Goal: Find specific page/section: Find specific page/section

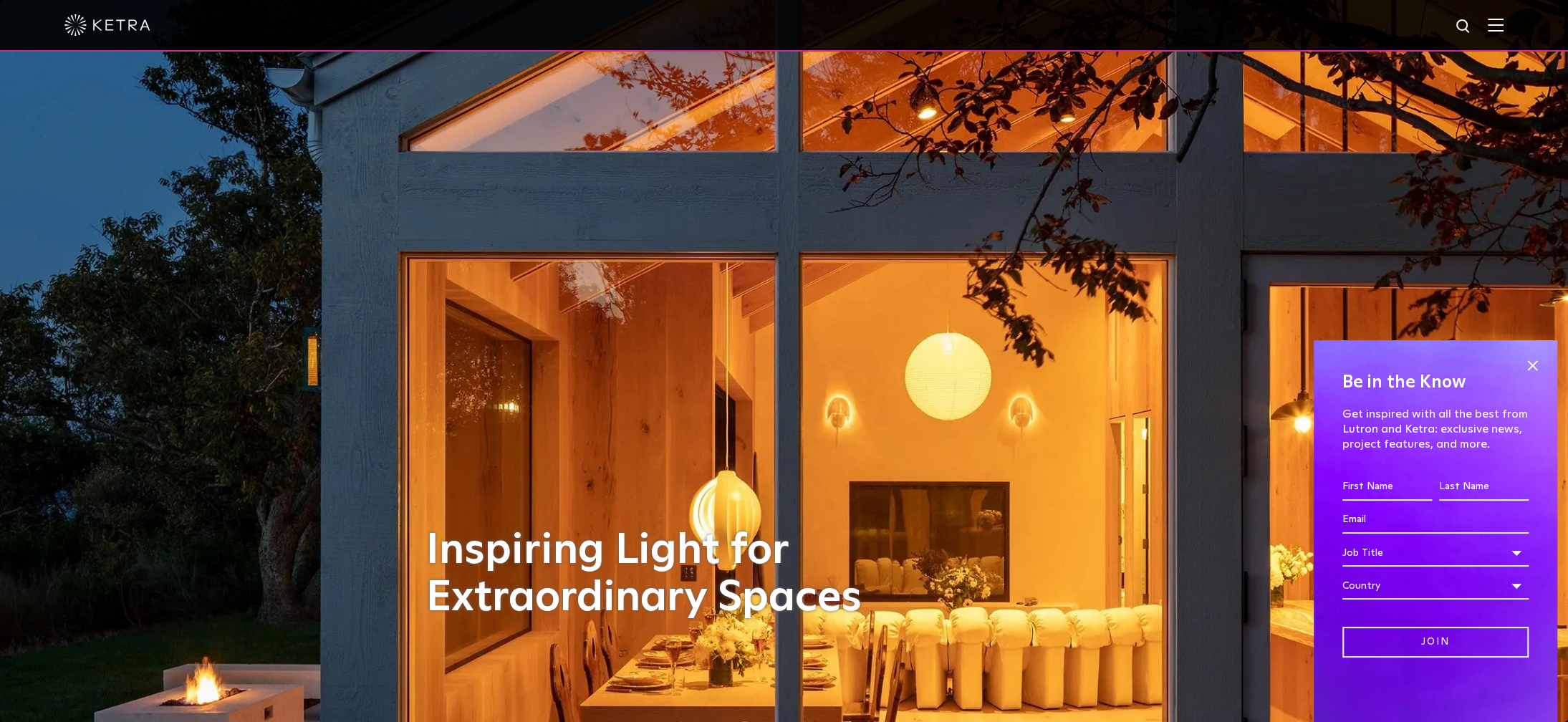
click at [1503, 25] on img at bounding box center [1495, 24] width 16 height 14
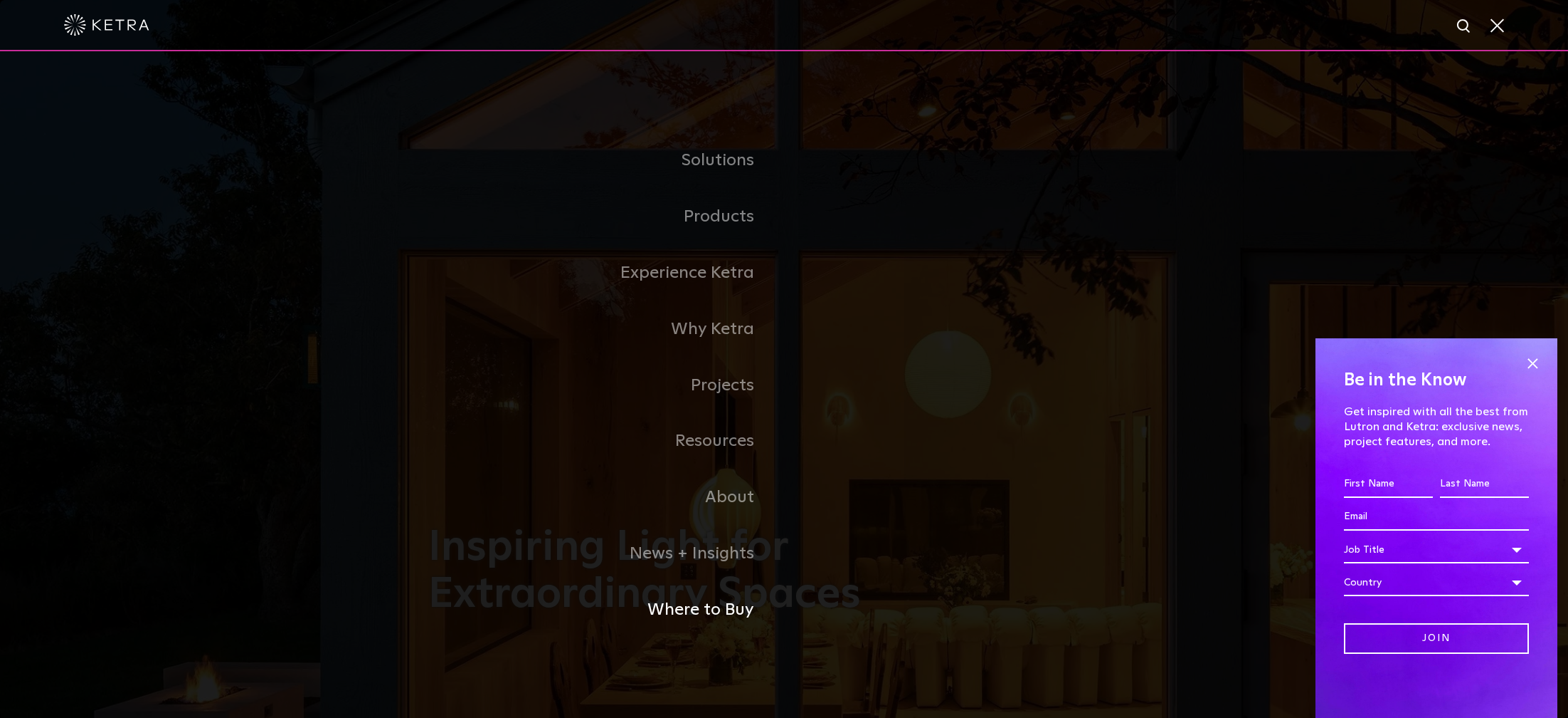
click at [718, 606] on link "Where to Buy" at bounding box center [606, 609] width 356 height 56
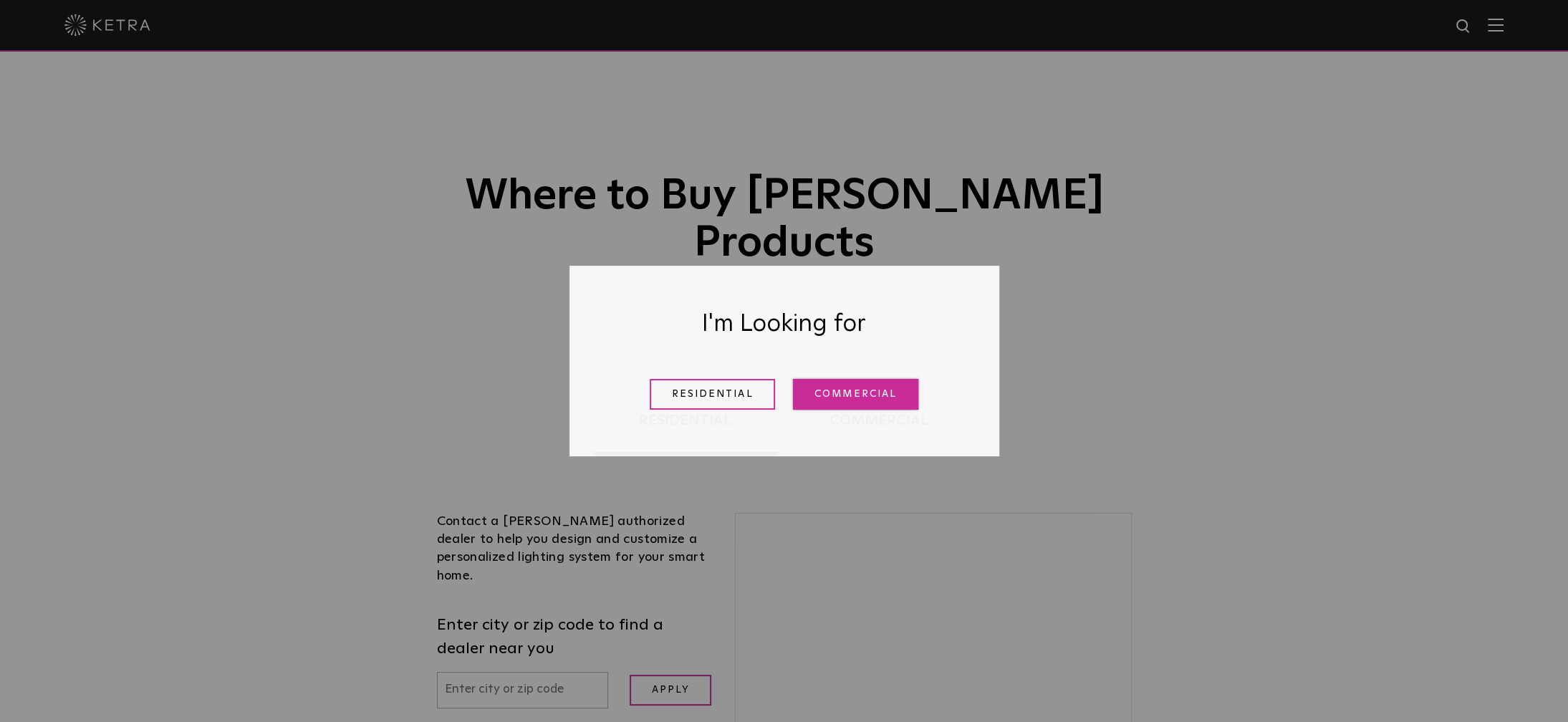
click at [848, 389] on link "Commercial" at bounding box center [855, 394] width 125 height 31
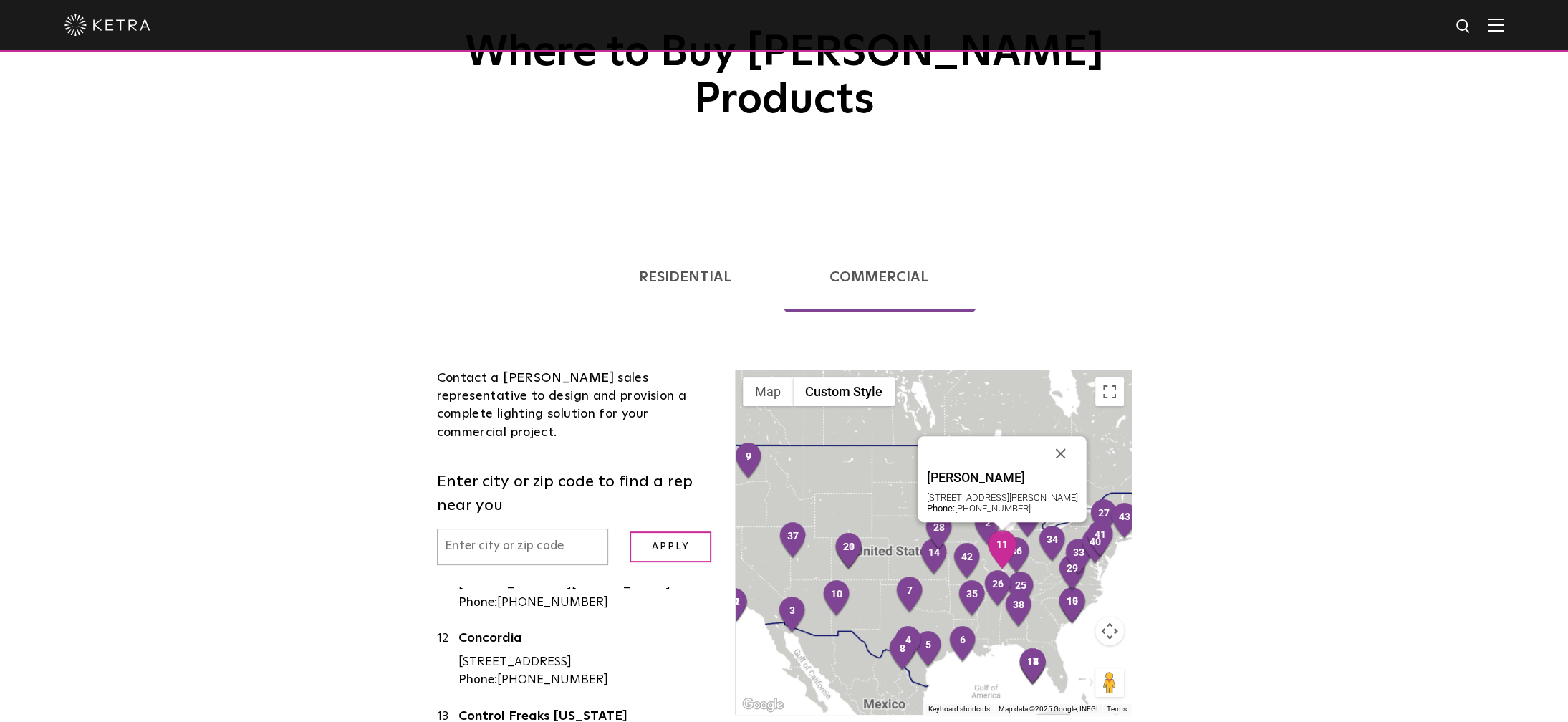
scroll to position [931, 0]
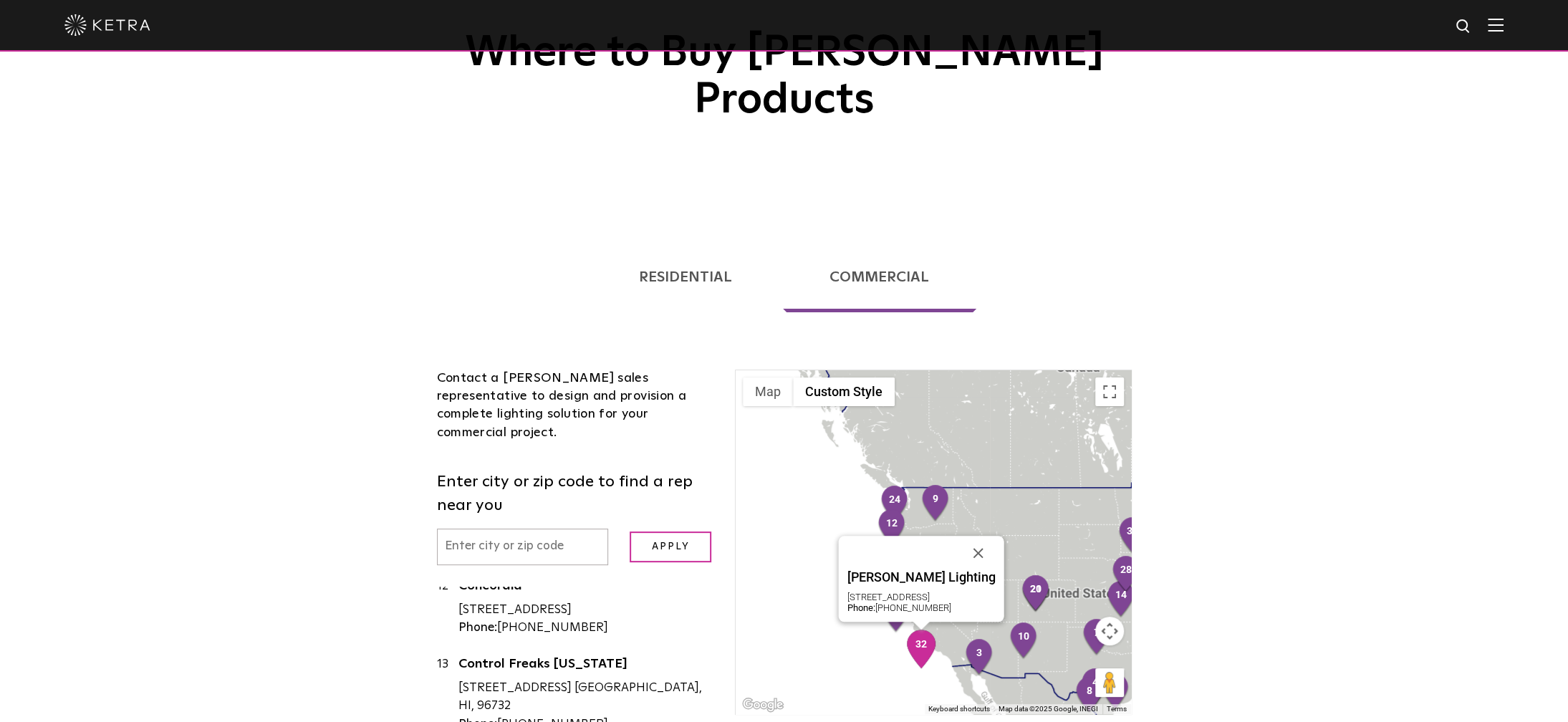
click at [921, 629] on img "32" at bounding box center [921, 649] width 30 height 39
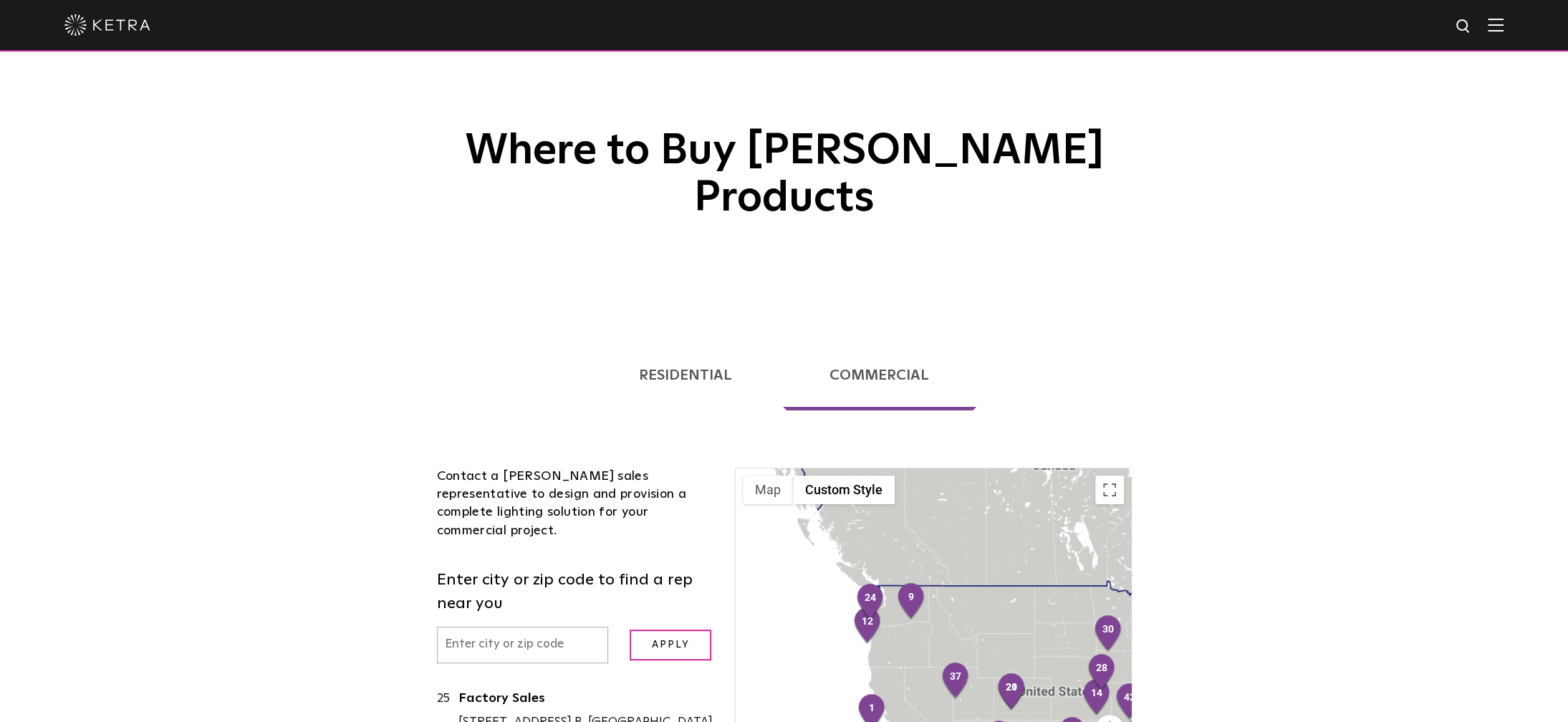
scroll to position [0, 0]
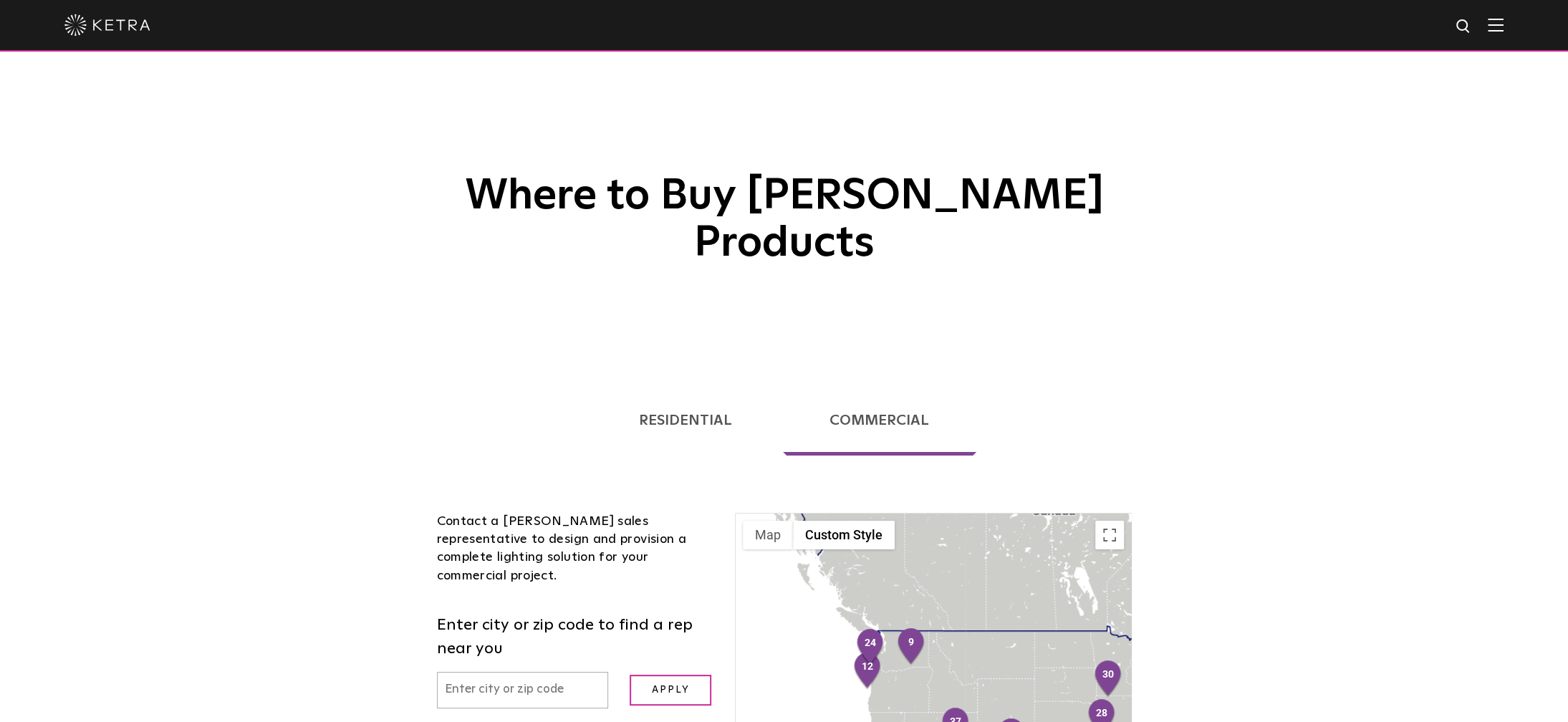
click at [526, 672] on input "text" at bounding box center [522, 689] width 172 height 36
type input "90048"
click at [629, 675] on input "Apply" at bounding box center [670, 689] width 82 height 31
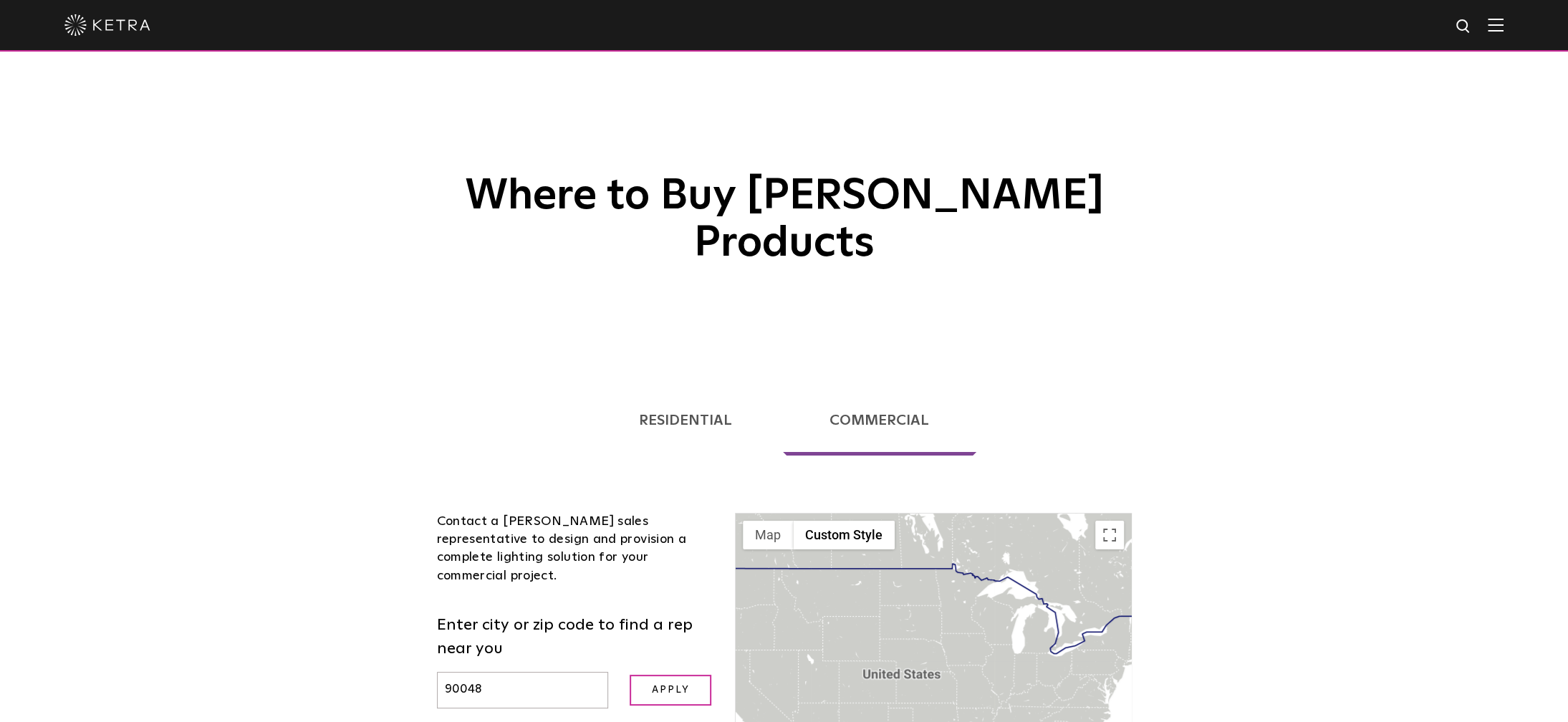
click at [1503, 22] on img at bounding box center [1495, 24] width 16 height 14
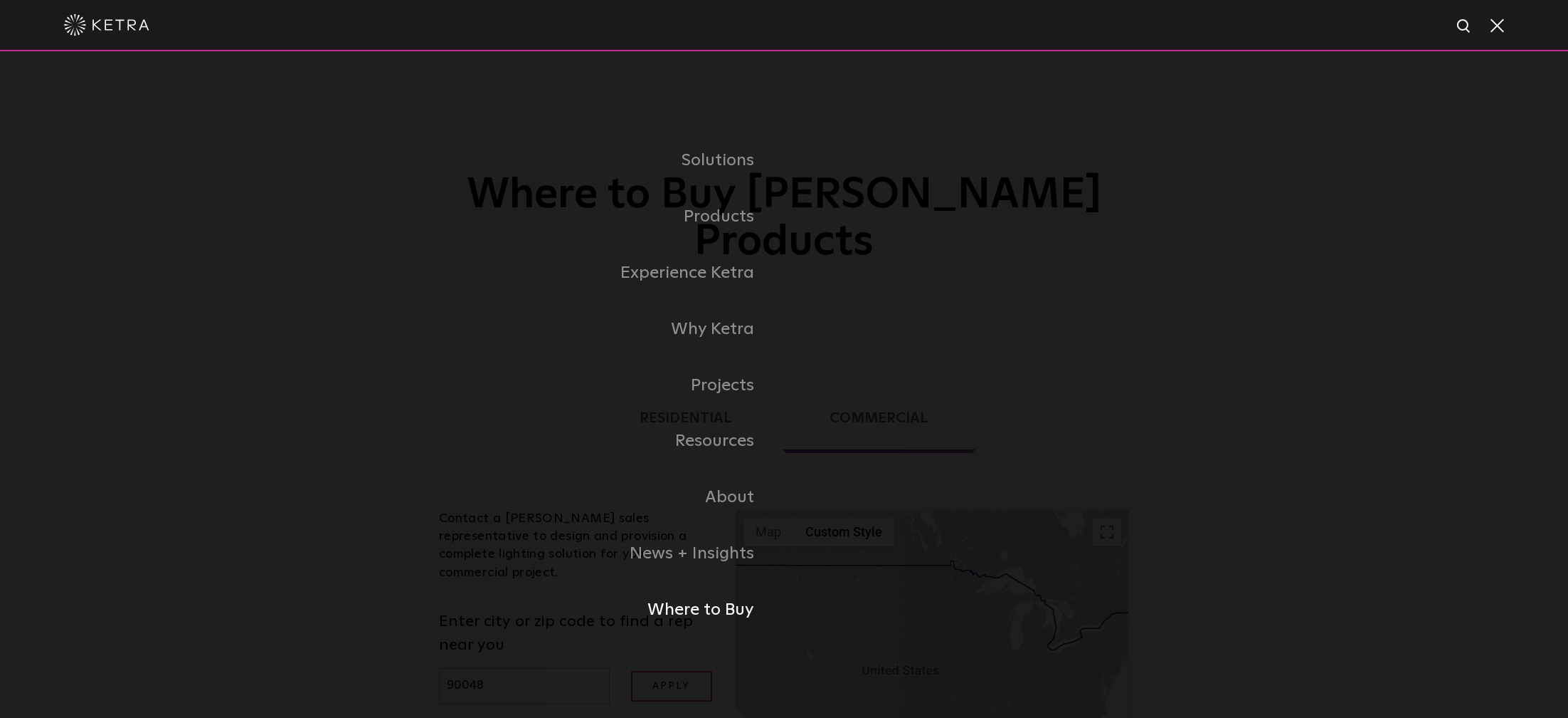
click at [732, 615] on link "Where to Buy" at bounding box center [606, 609] width 356 height 56
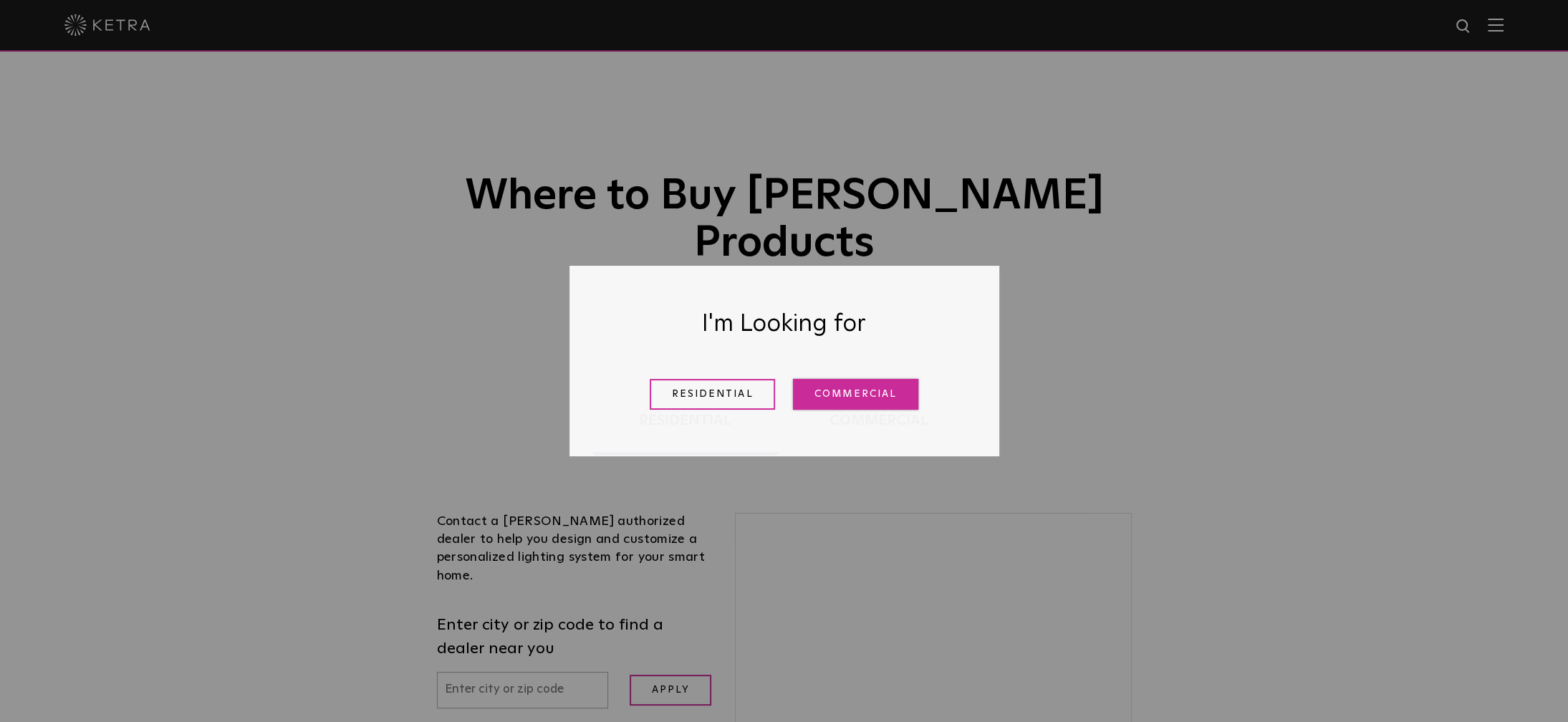
click at [835, 388] on link "Commercial" at bounding box center [855, 394] width 125 height 31
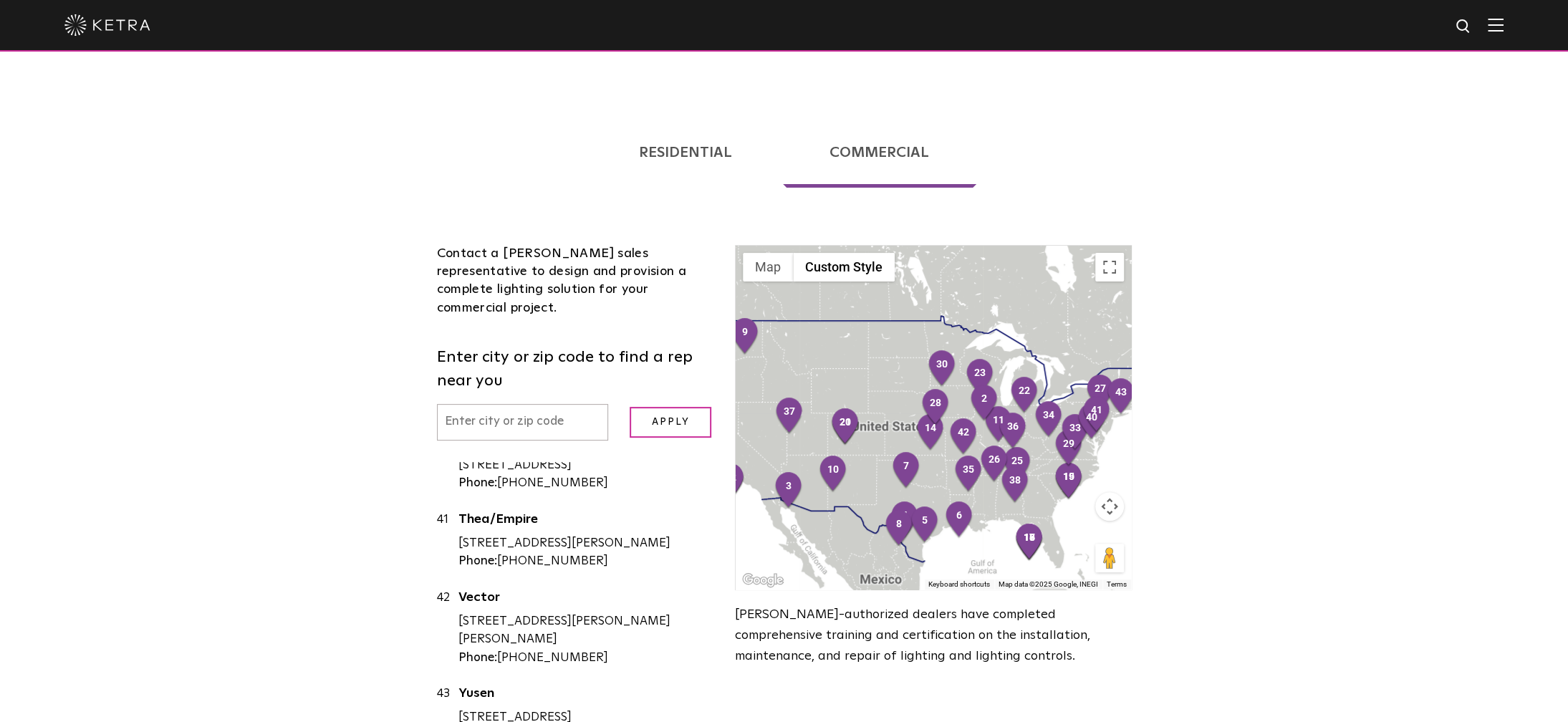
scroll to position [286, 0]
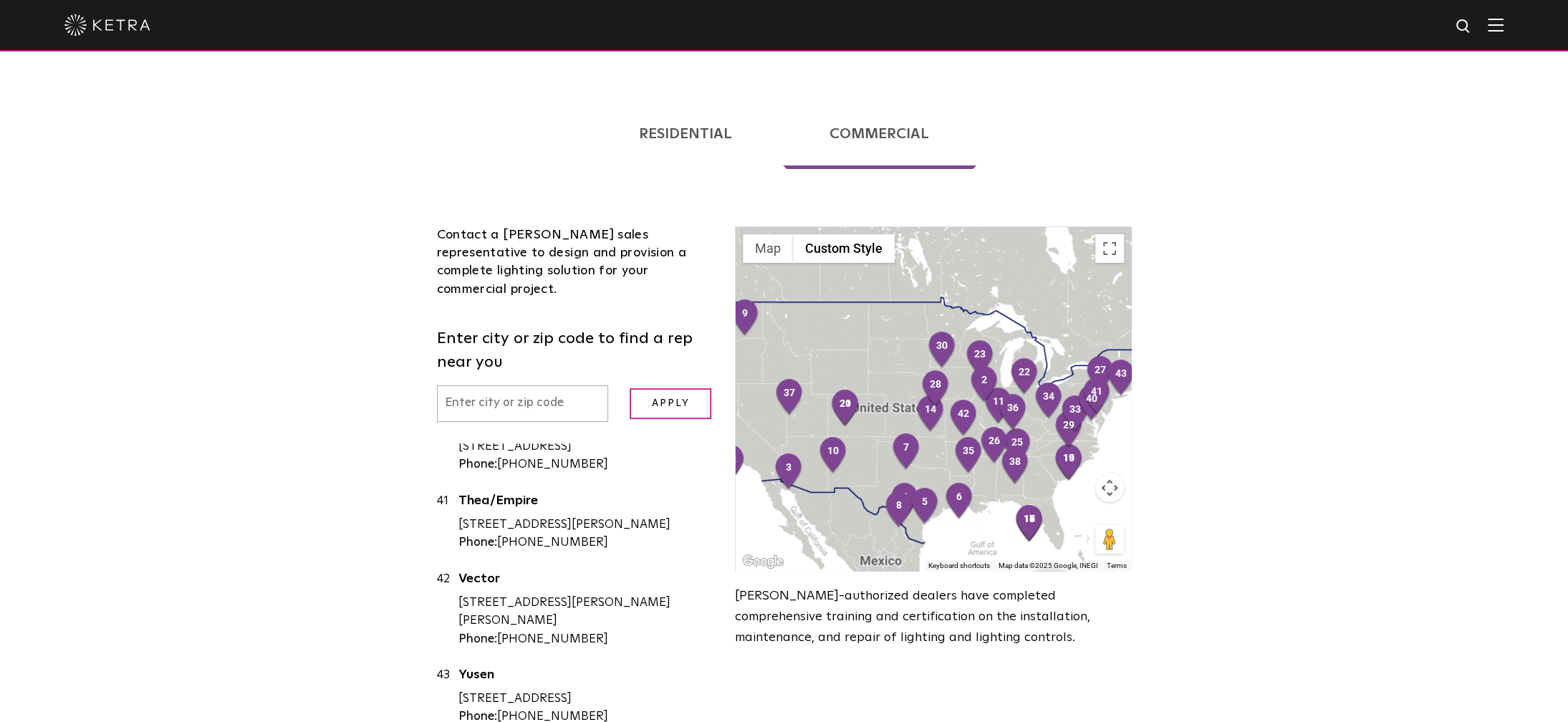
drag, startPoint x: 85, startPoint y: 98, endPoint x: 126, endPoint y: 68, distance: 50.8
click at [85, 98] on div "Loading... Residential Commercial Contact a Ketra authorized dealer to help you…" at bounding box center [784, 427] width 1568 height 706
